Goal: Find specific page/section: Find specific page/section

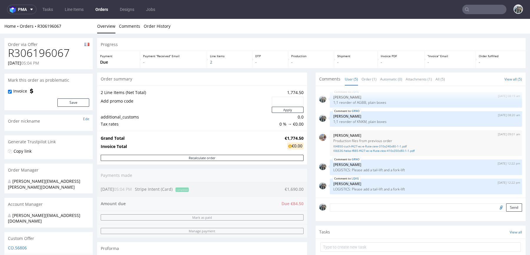
click at [49, 56] on h1 "R306196067" at bounding box center [48, 53] width 81 height 12
copy h1 "R306196067"
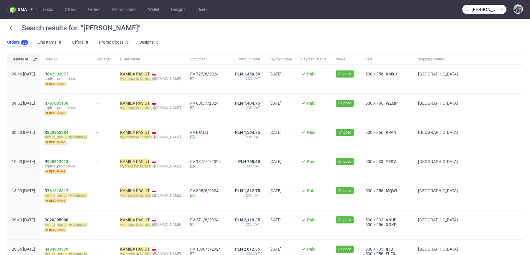
scroll to position [43, 0]
